Goal: Check status: Check status

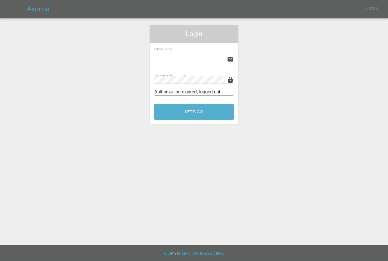
type input "Nathaniel.croft@hotmail.co.uk"
click at [194, 112] on button "Let's Go" at bounding box center [193, 112] width 79 height 16
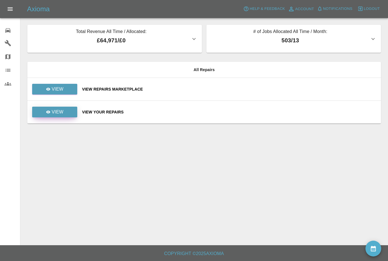
click at [39, 109] on link "View" at bounding box center [54, 112] width 45 height 11
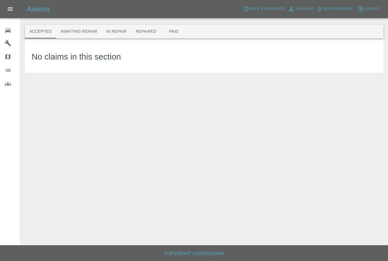
click at [173, 29] on button "Paid" at bounding box center [173, 32] width 25 height 14
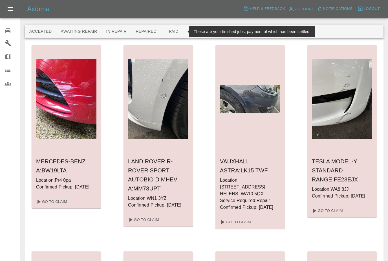
click at [148, 33] on button "Repaired" at bounding box center [146, 32] width 30 height 14
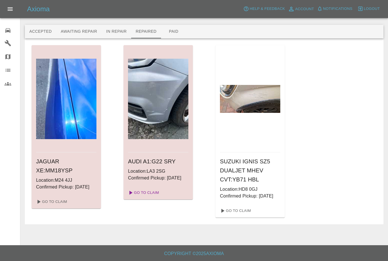
click at [140, 197] on link "Go To Claim" at bounding box center [143, 192] width 35 height 9
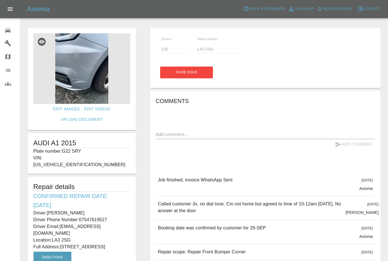
click at [63, 86] on img at bounding box center [81, 68] width 97 height 70
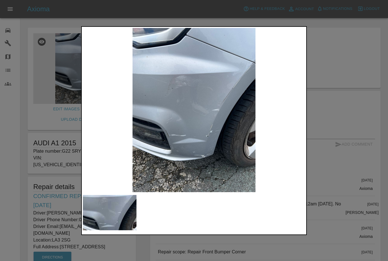
click at [357, 193] on div at bounding box center [194, 130] width 388 height 261
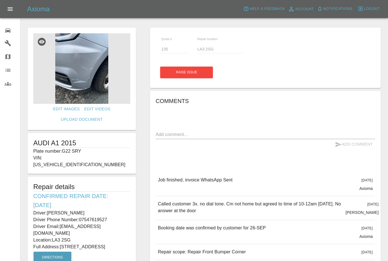
click at [79, 72] on img at bounding box center [81, 68] width 97 height 70
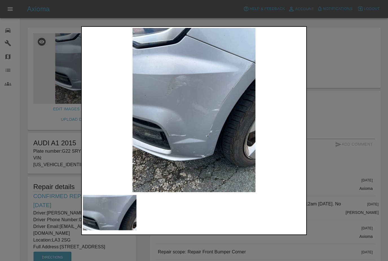
click at [370, 131] on div at bounding box center [194, 130] width 388 height 261
